Goal: Participate in discussion: Engage in conversation with other users on a specific topic

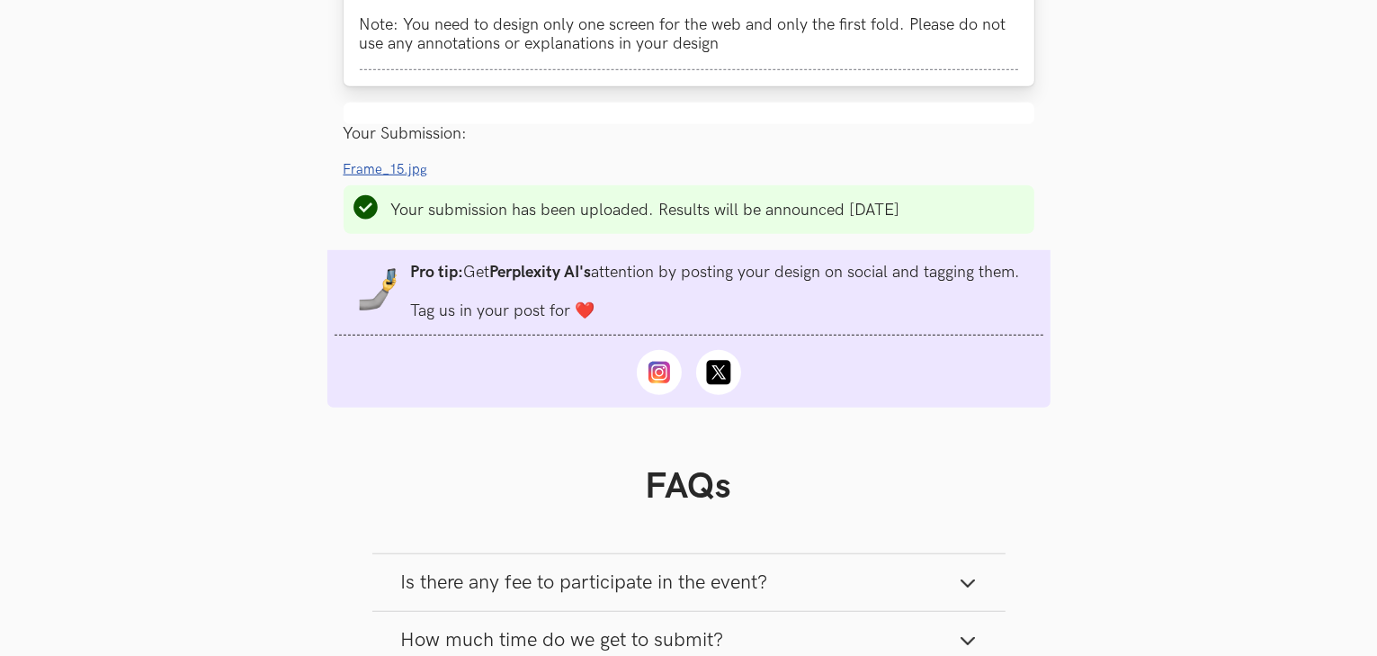
scroll to position [1329, 0]
click at [382, 173] on span "Frame_15.jpg" at bounding box center [386, 168] width 85 height 15
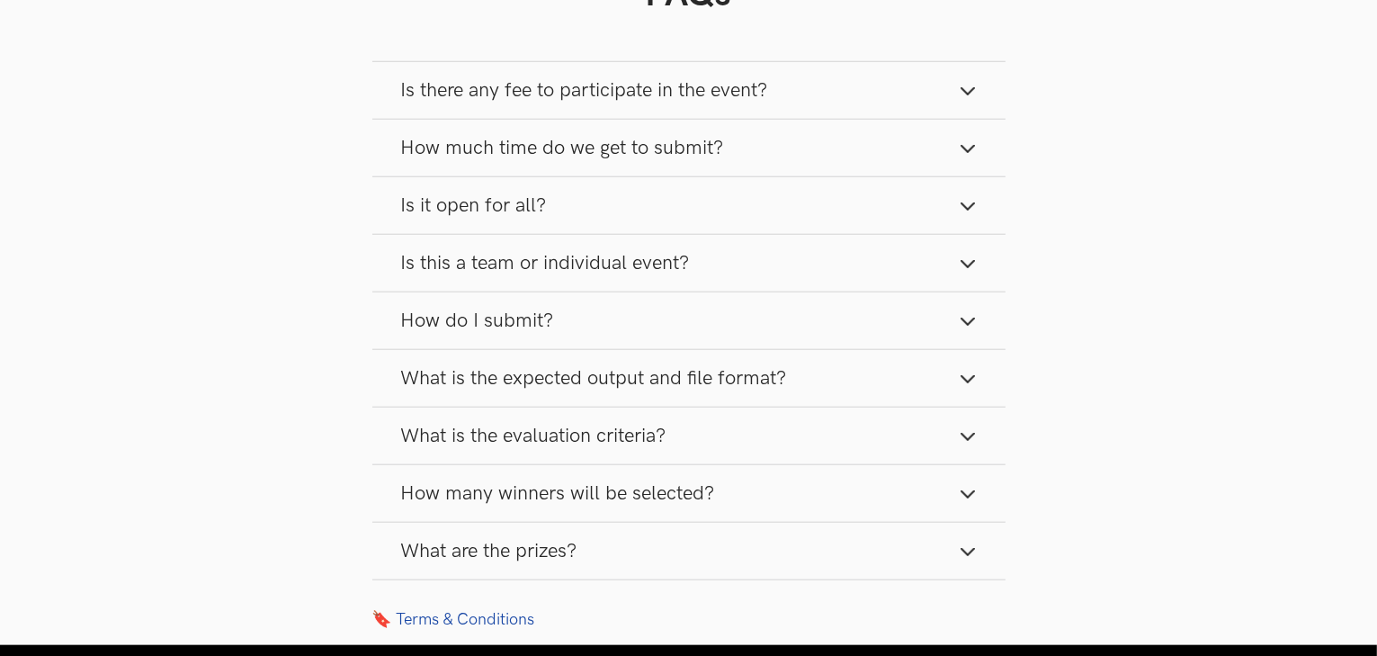
scroll to position [1821, 0]
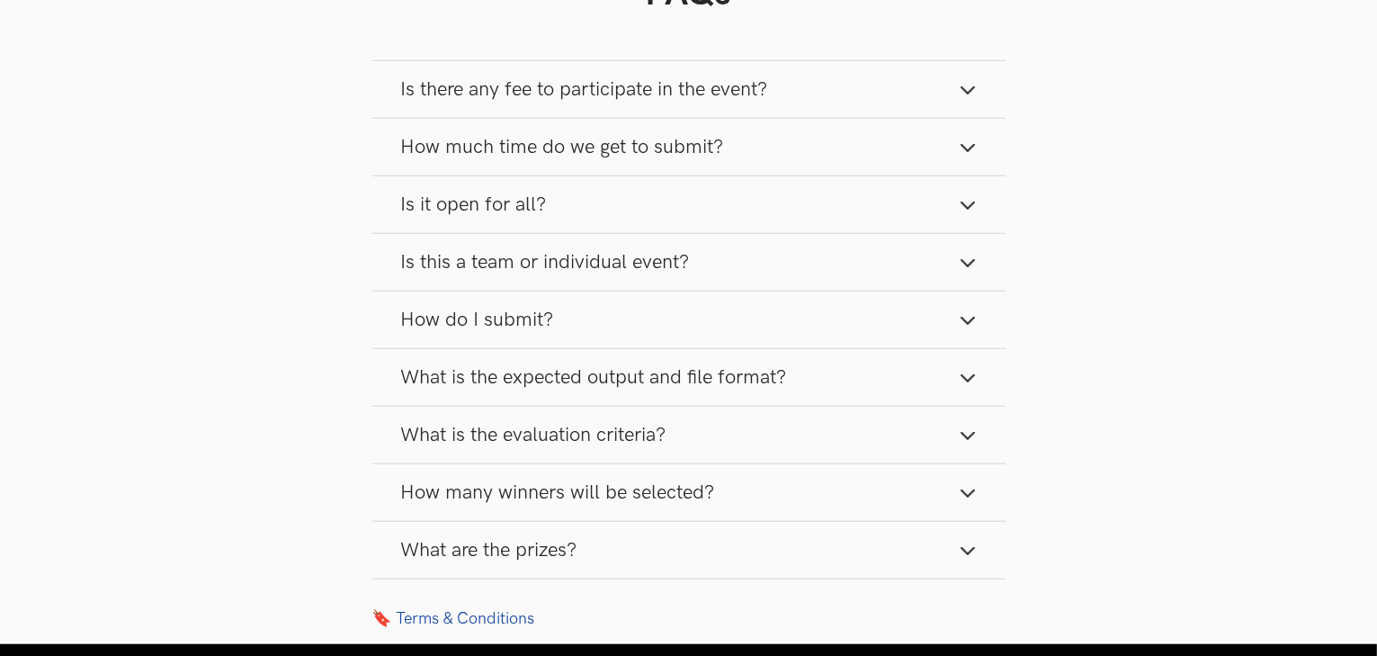
click at [963, 154] on line "button" at bounding box center [968, 151] width 13 height 13
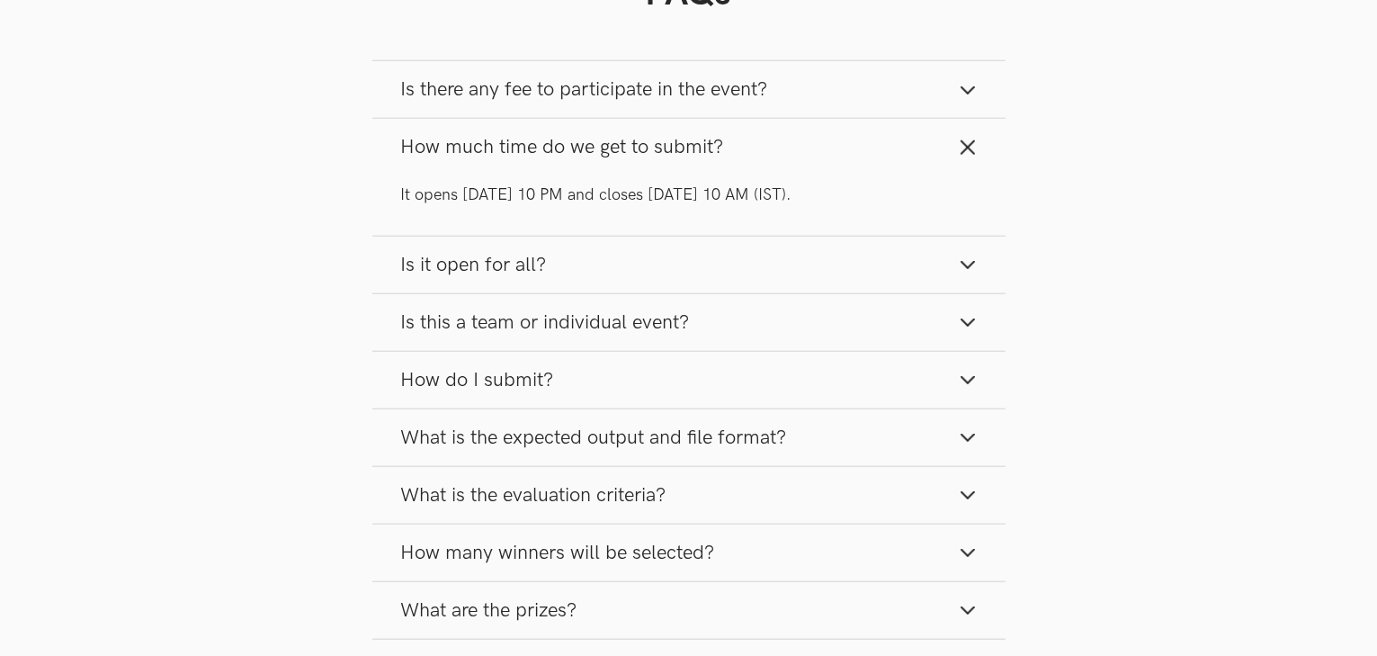
click at [963, 154] on icon "button" at bounding box center [968, 148] width 18 height 18
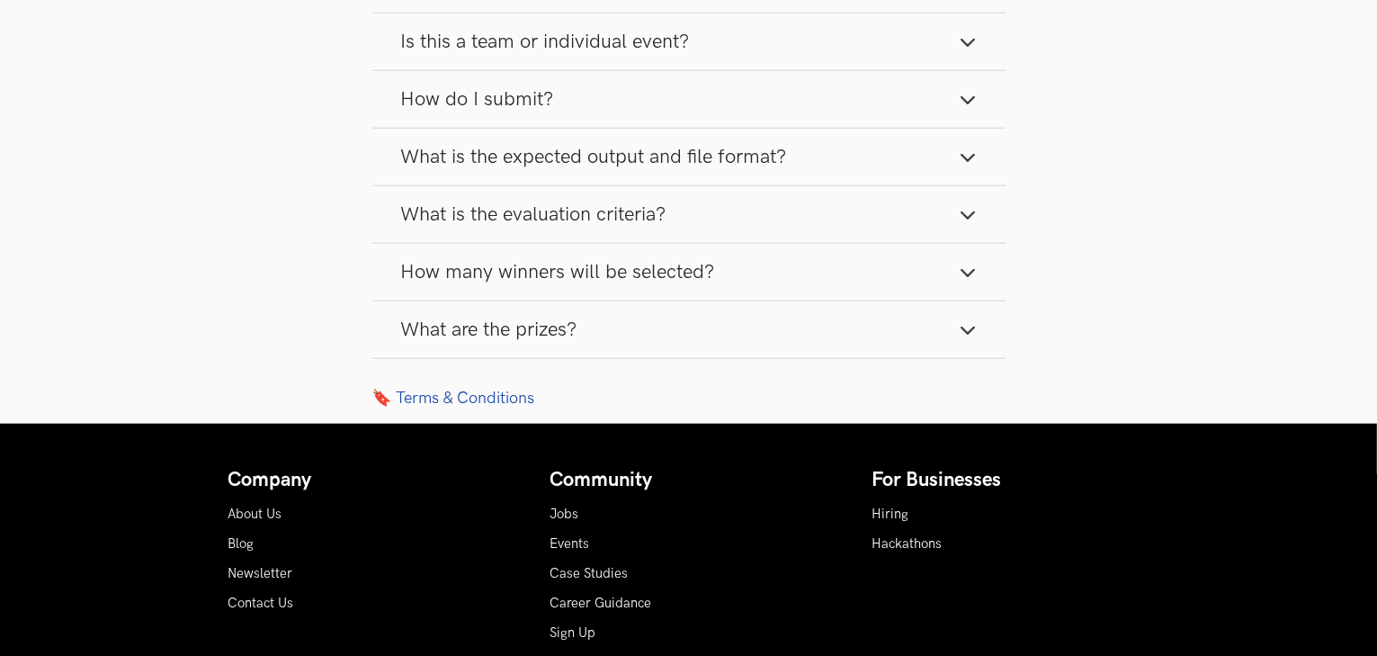
scroll to position [2042, 0]
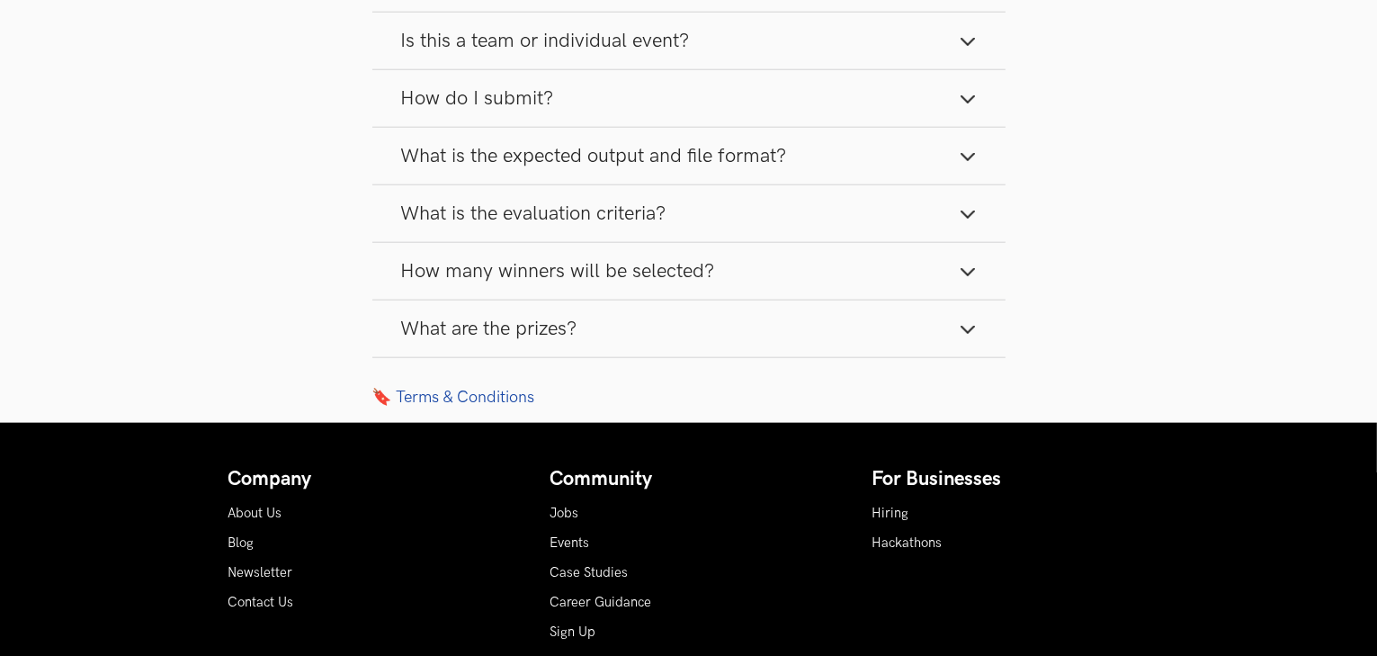
click at [963, 159] on line "button" at bounding box center [968, 160] width 13 height 13
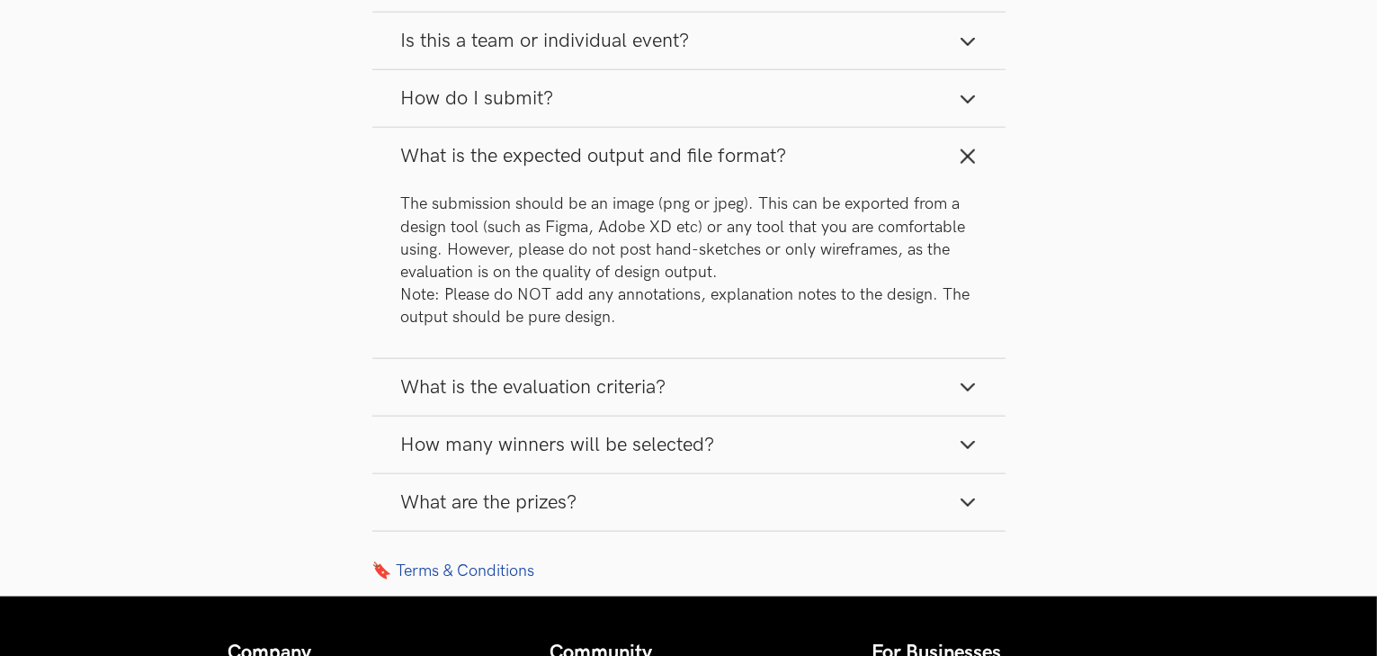
click at [963, 159] on icon "button" at bounding box center [968, 157] width 18 height 18
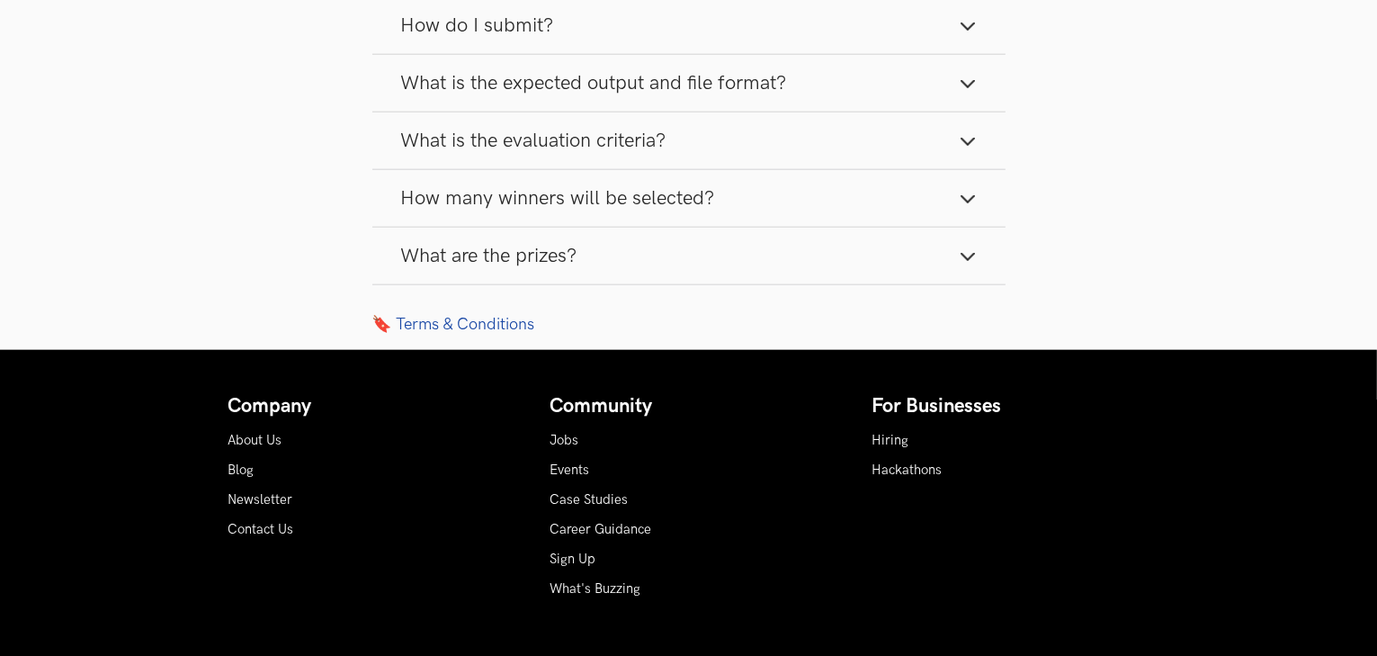
scroll to position [2118, 0]
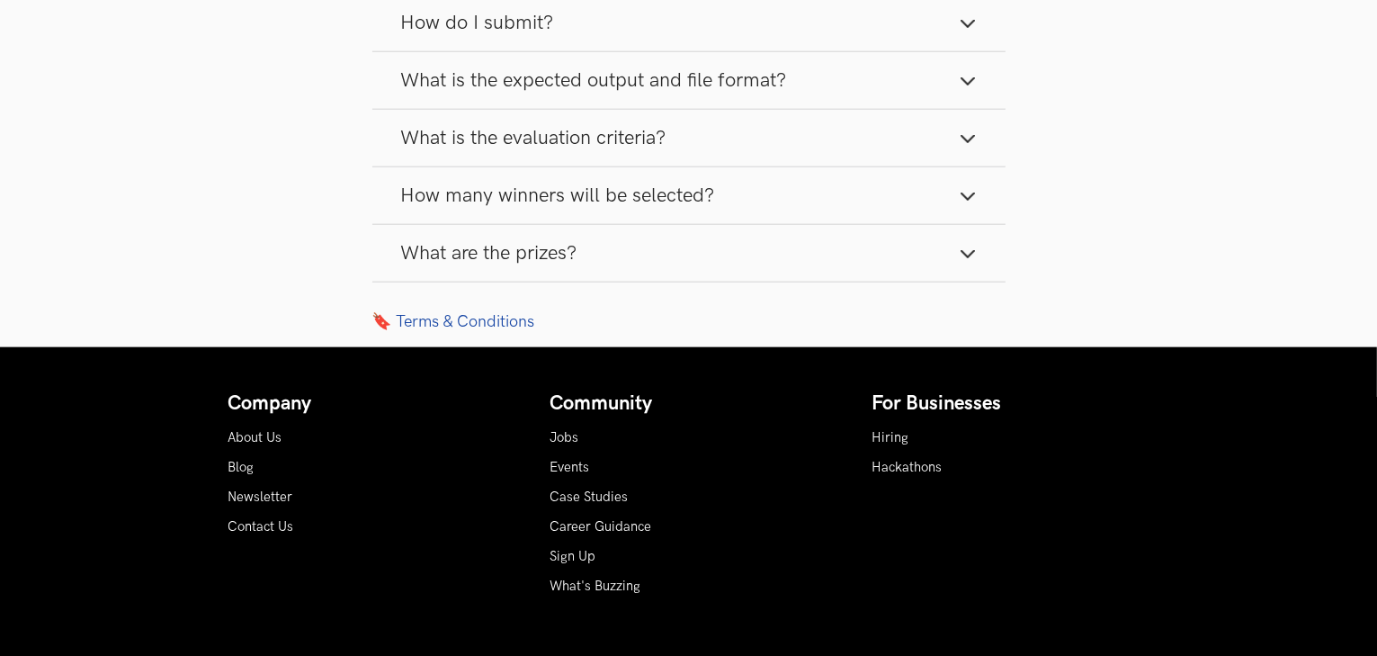
click at [963, 198] on icon "button" at bounding box center [968, 196] width 18 height 18
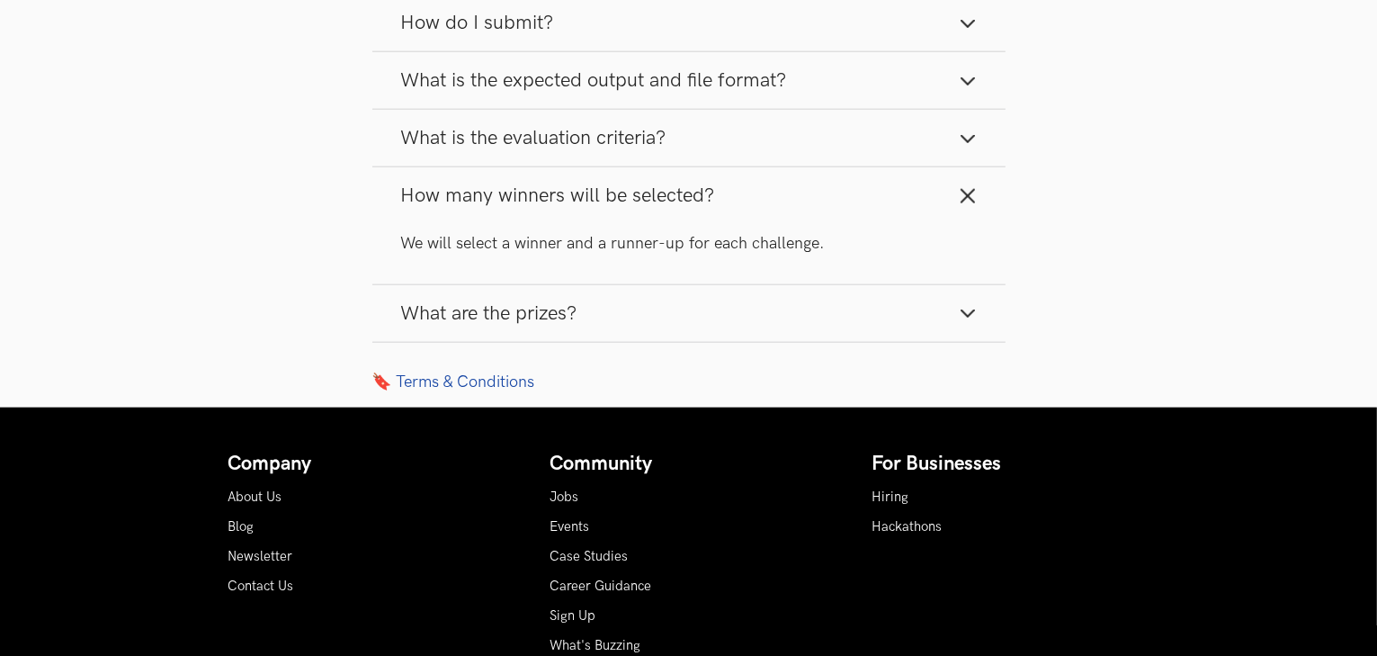
click at [963, 198] on icon "button" at bounding box center [968, 196] width 18 height 18
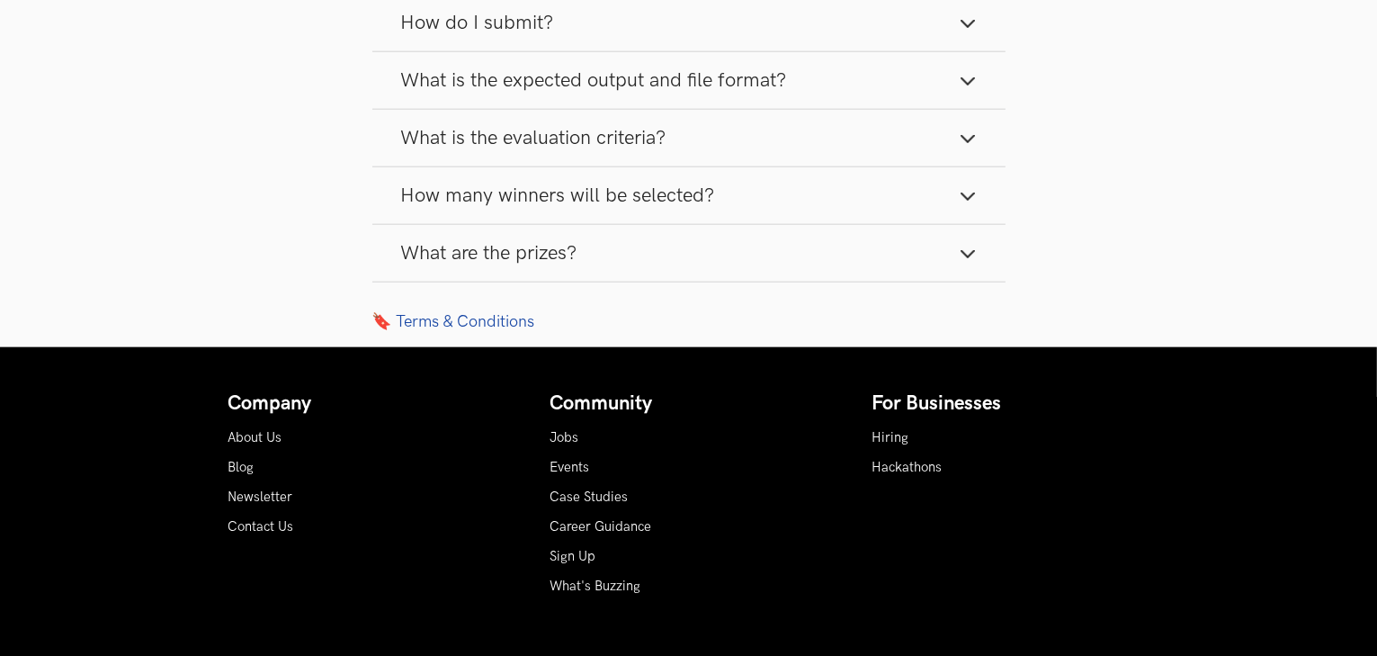
click at [965, 248] on icon "button" at bounding box center [968, 254] width 18 height 18
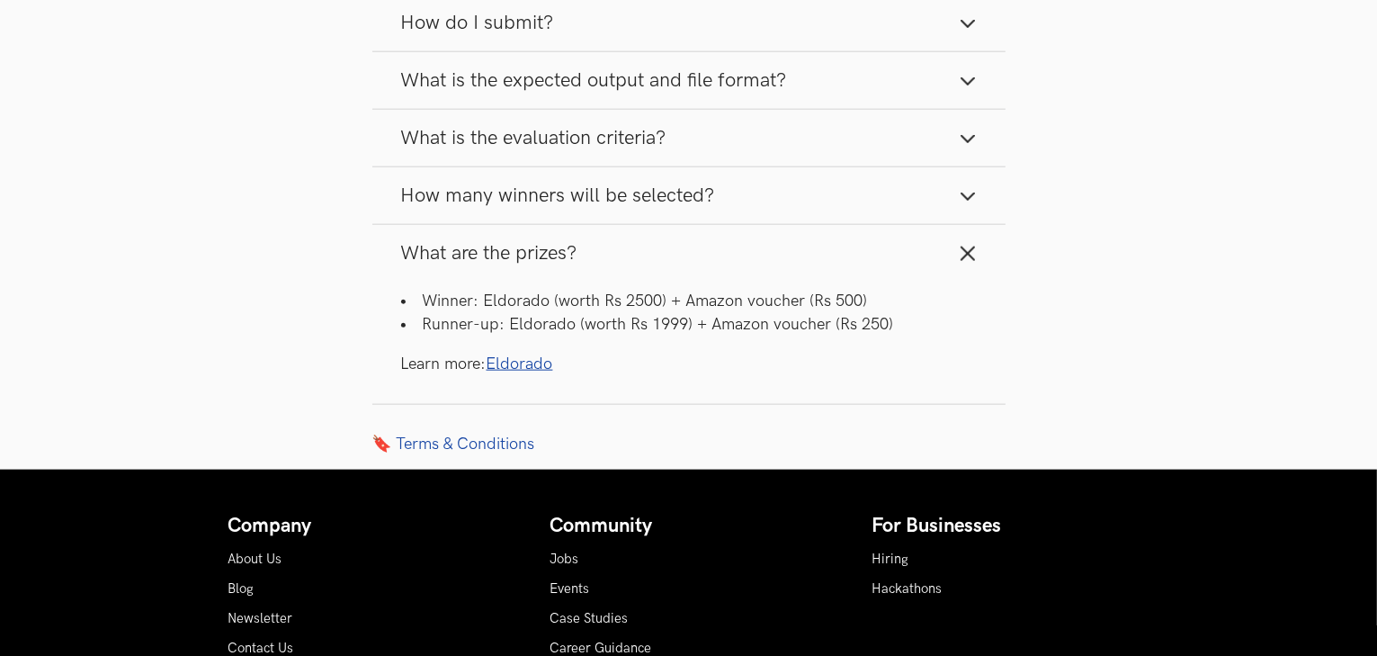
click at [965, 248] on icon "button" at bounding box center [968, 254] width 18 height 18
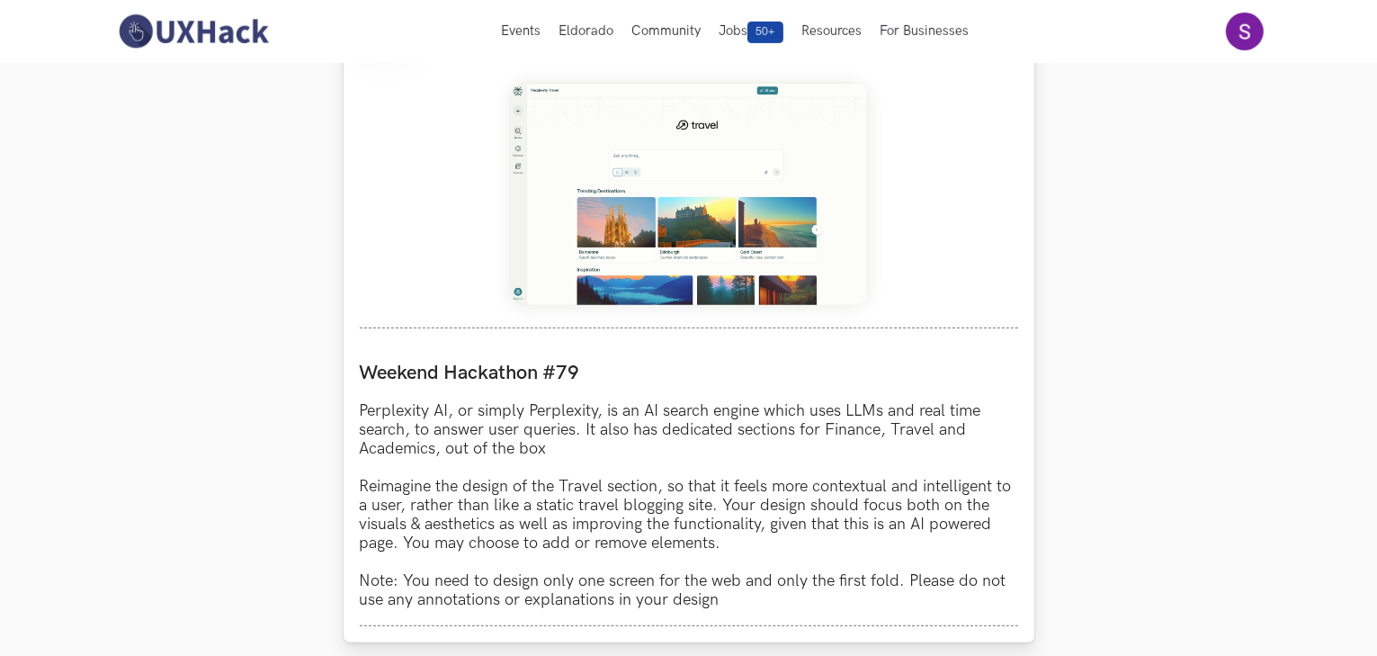
scroll to position [766, 0]
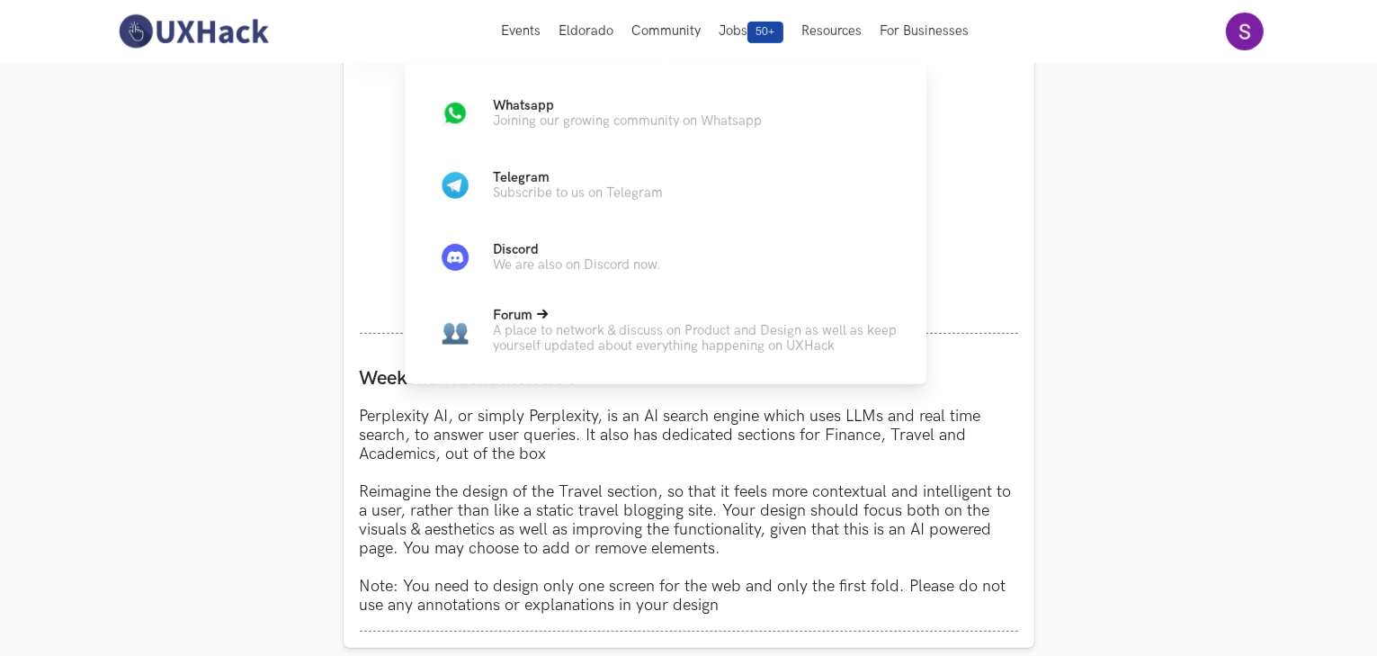
click at [569, 322] on p "Forum" at bounding box center [695, 315] width 405 height 15
